Goal: Entertainment & Leisure: Consume media (video, audio)

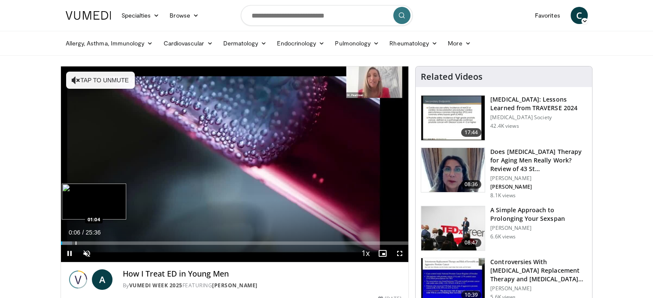
click at [76, 242] on div "Progress Bar" at bounding box center [76, 243] width 1 height 3
click at [84, 245] on span "Video Player" at bounding box center [86, 253] width 17 height 17
click at [88, 243] on div "Progress Bar" at bounding box center [87, 243] width 1 height 3
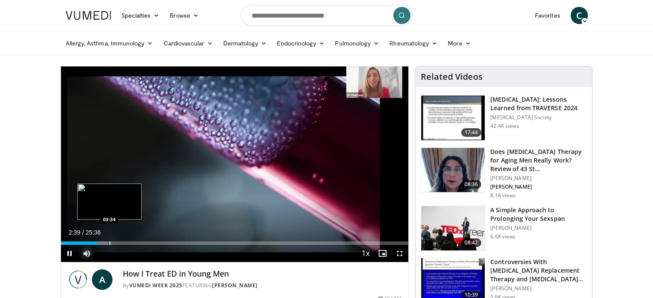
click at [109, 240] on div "Loaded : 13.56% 02:40 03:34" at bounding box center [235, 241] width 348 height 8
click at [125, 240] on div "Loaded : 18.08% 03:37 04:44" at bounding box center [235, 241] width 348 height 8
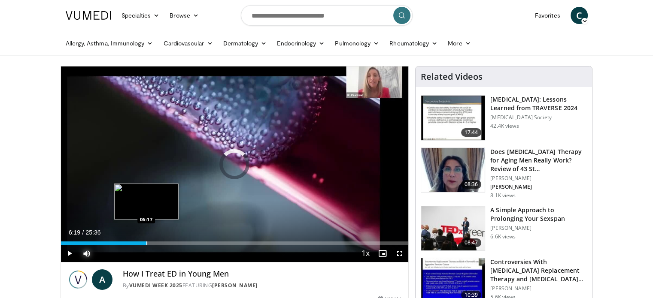
click at [146, 242] on div "Progress Bar" at bounding box center [146, 243] width 1 height 3
click at [161, 242] on div "Loaded : 29.05% 06:20 07:23" at bounding box center [235, 243] width 348 height 3
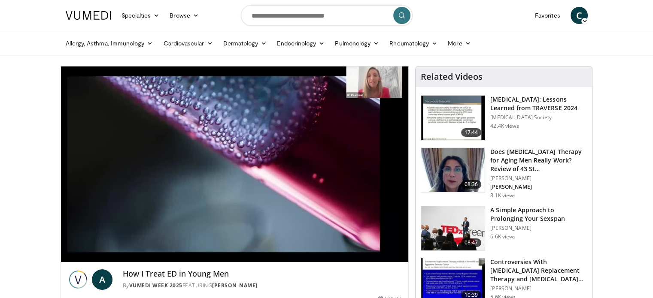
click at [181, 242] on div "10 seconds Tap to unmute" at bounding box center [235, 165] width 348 height 196
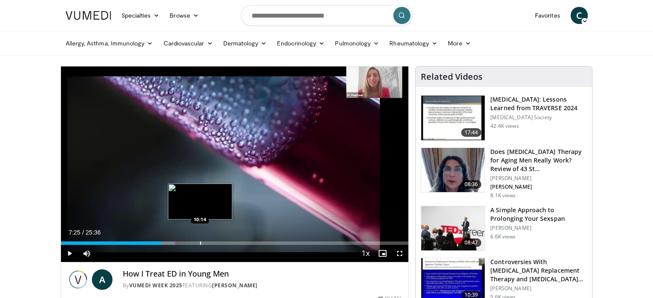
click at [200, 241] on div "Loaded : 32.93% 07:25 10:14" at bounding box center [235, 241] width 348 height 8
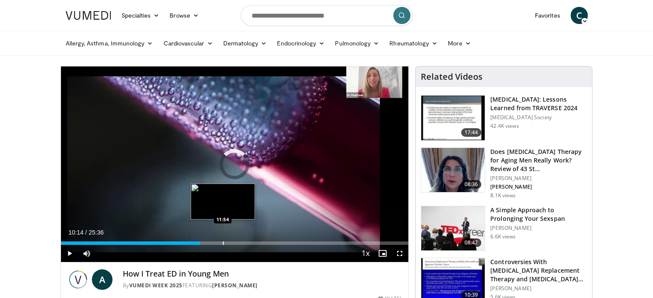
click at [222, 240] on div "Loaded : 40.03% 10:14 11:54" at bounding box center [235, 241] width 348 height 8
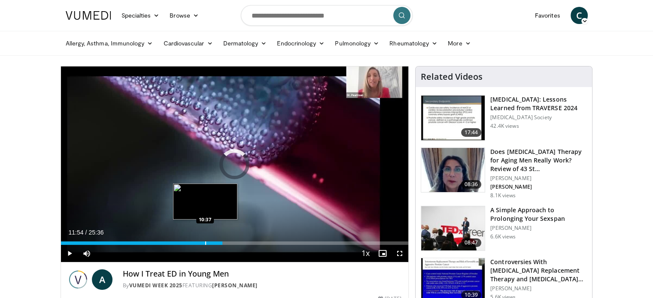
click at [204, 240] on div "Loaded : 0.00% 11:54 10:37" at bounding box center [235, 241] width 348 height 8
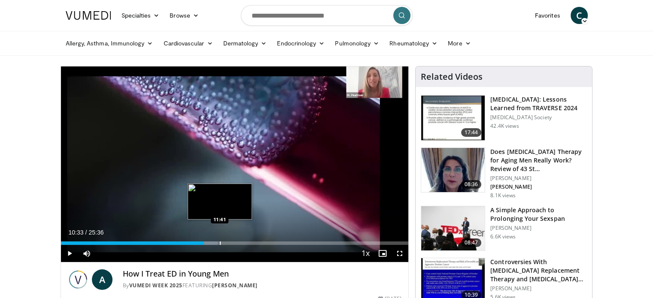
click at [220, 241] on div "Loaded : 45.20% 10:33 11:41" at bounding box center [235, 241] width 348 height 8
click at [226, 242] on div "Progress Bar" at bounding box center [226, 243] width 13 height 3
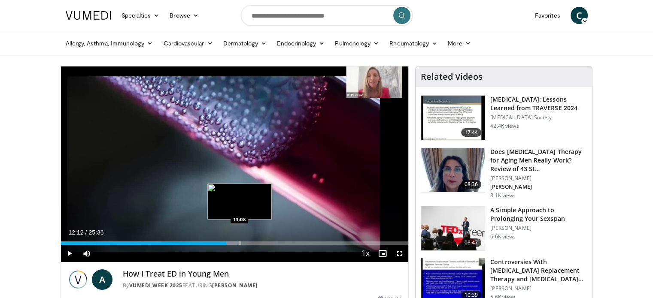
click at [240, 241] on div "Loaded : 51.66% 12:12 13:08" at bounding box center [235, 241] width 348 height 8
click at [249, 241] on div "Loaded : 55.53% 13:54 13:50" at bounding box center [235, 241] width 348 height 8
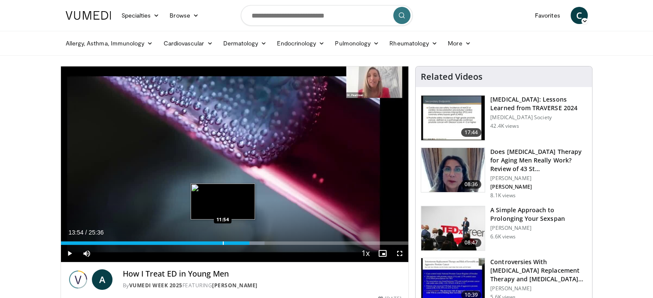
click at [223, 240] on div "Loaded : 58.59% 13:54 11:54" at bounding box center [235, 241] width 348 height 8
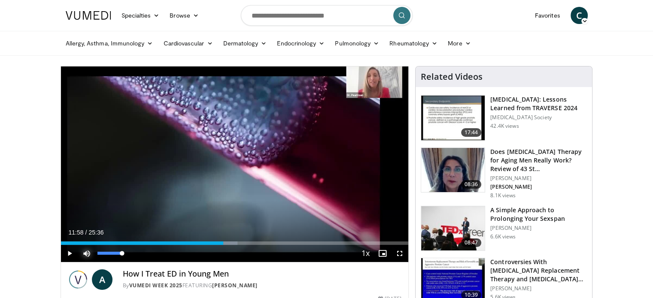
click at [84, 252] on span "Video Player" at bounding box center [86, 253] width 17 height 17
click at [66, 253] on span "Video Player" at bounding box center [69, 253] width 17 height 17
click at [71, 255] on span "Video Player" at bounding box center [69, 253] width 17 height 17
